Goal: Find specific page/section: Find specific page/section

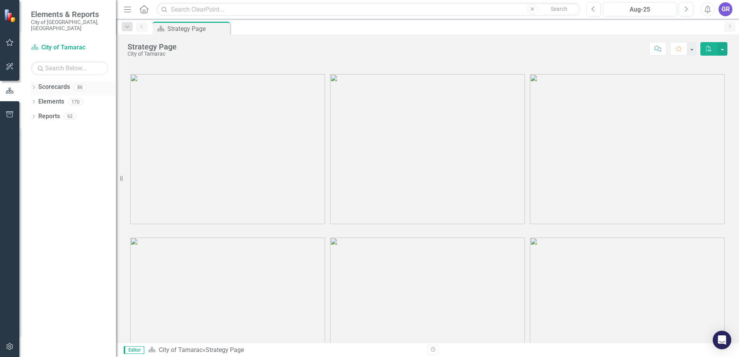
click at [35, 86] on icon "Dropdown" at bounding box center [33, 88] width 5 height 4
click at [39, 100] on icon at bounding box center [38, 102] width 2 height 4
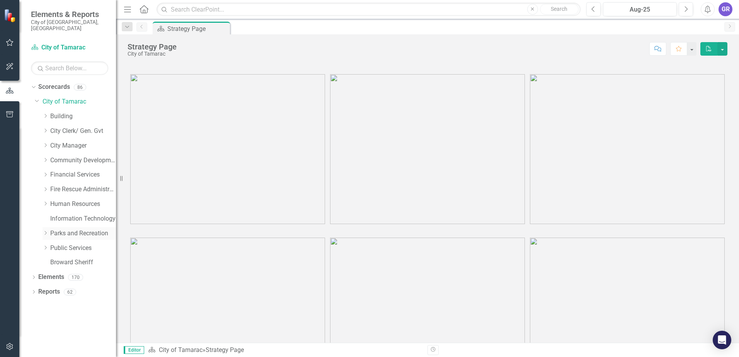
click at [48, 231] on icon "Dropdown" at bounding box center [46, 233] width 6 height 5
click at [78, 332] on link "Social Services" at bounding box center [87, 336] width 58 height 9
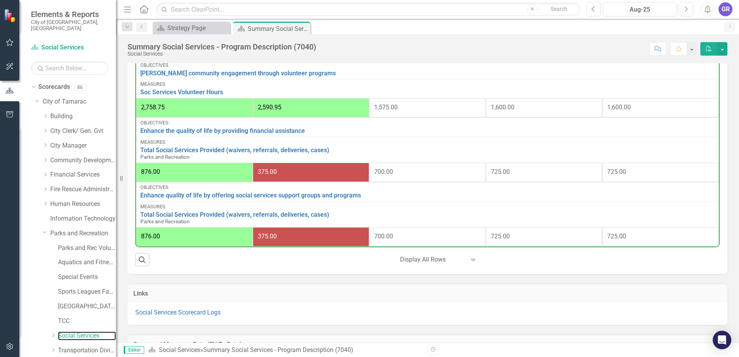
scroll to position [503, 0]
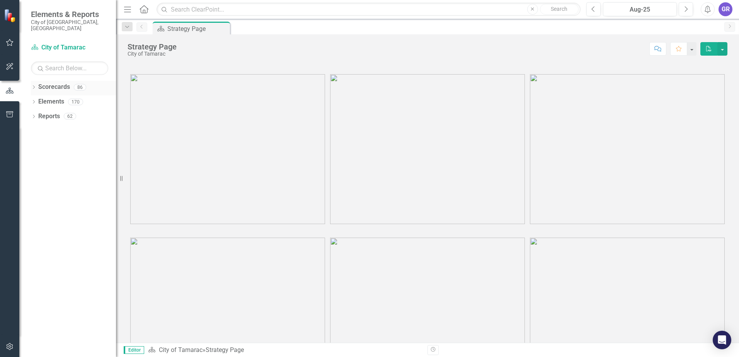
click at [34, 85] on icon at bounding box center [34, 86] width 2 height 3
click at [38, 99] on icon "Dropdown" at bounding box center [38, 101] width 6 height 5
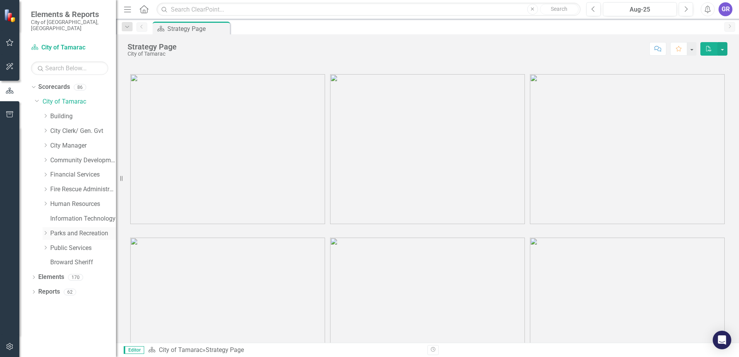
click at [46, 231] on icon at bounding box center [46, 233] width 2 height 4
click at [55, 333] on icon "Dropdown" at bounding box center [53, 335] width 6 height 5
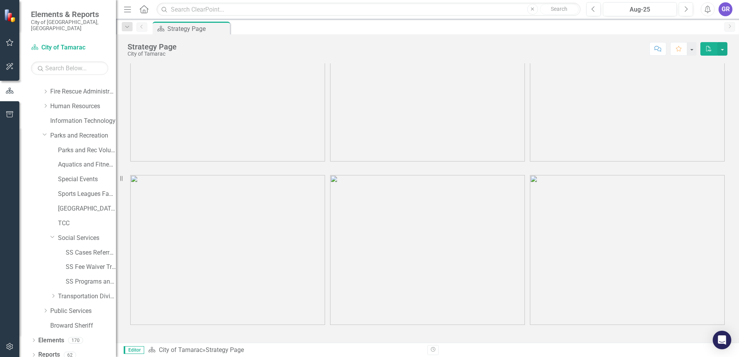
scroll to position [63, 0]
click at [85, 234] on link "Social Services" at bounding box center [87, 238] width 58 height 9
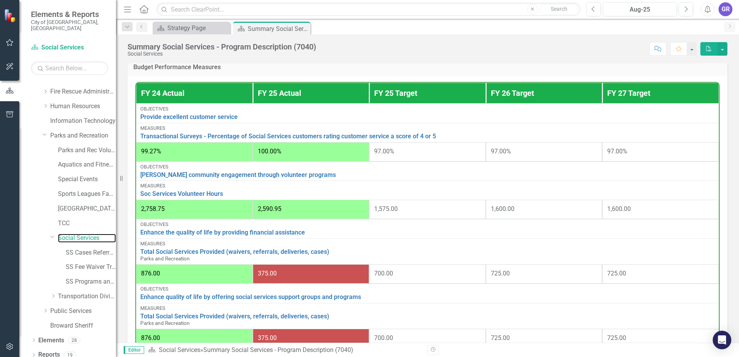
scroll to position [506, 0]
